Goal: Browse casually

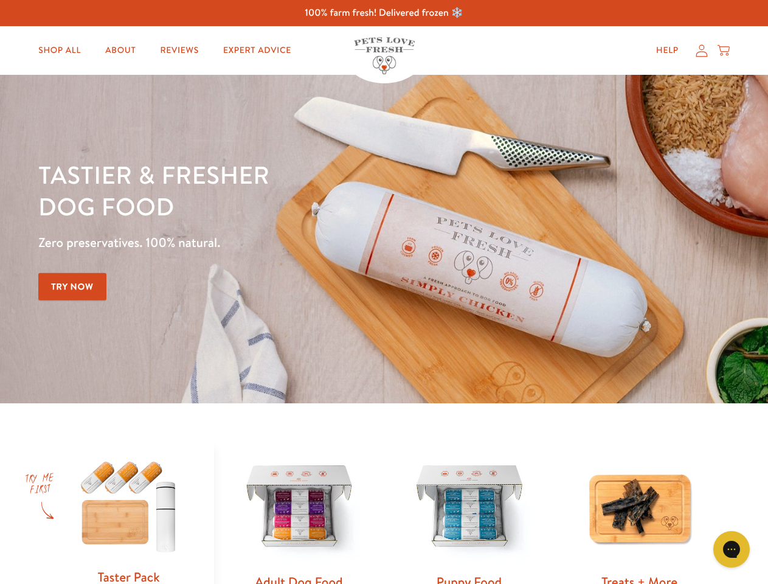
click at [384, 292] on div "Tastier & fresher dog food Zero preservatives. 100% natural. Try Now" at bounding box center [268, 239] width 461 height 161
click at [732, 549] on icon "Gorgias live chat" at bounding box center [732, 549] width 12 height 12
